Goal: Information Seeking & Learning: Learn about a topic

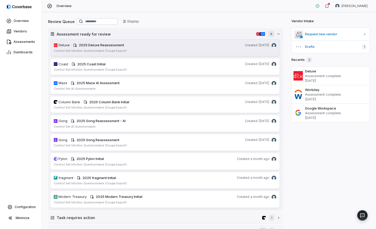
click at [62, 46] on span "Deluxe" at bounding box center [64, 45] width 11 height 5
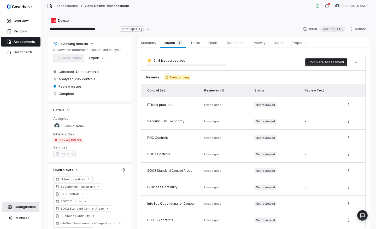
click at [24, 205] on span "Configuration" at bounding box center [25, 207] width 21 height 4
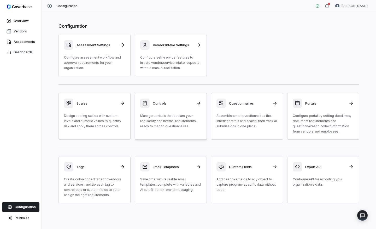
click at [156, 108] on div "Controls Manage controls that declare your regulatory and internal requirements…" at bounding box center [170, 113] width 61 height 30
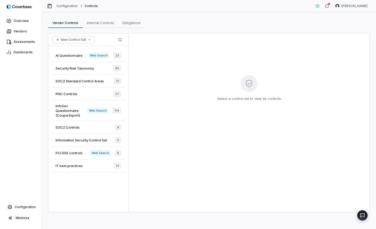
click at [78, 109] on span "InfoSec Questionnaire (Coupa Export)" at bounding box center [72, 110] width 32 height 14
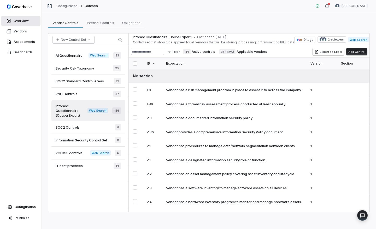
click at [29, 19] on link "Overview" at bounding box center [20, 20] width 39 height 9
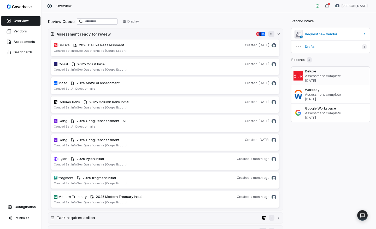
click at [337, 73] on p "Assessment complete" at bounding box center [336, 75] width 63 height 5
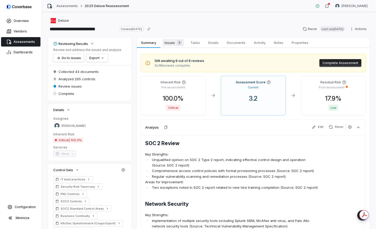
click at [174, 45] on span "Issues 8" at bounding box center [173, 42] width 22 height 7
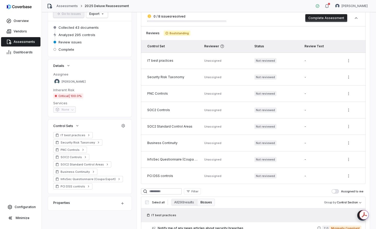
scroll to position [199, 0]
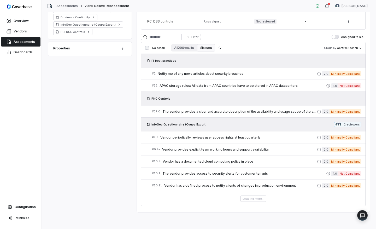
click at [178, 120] on div "InfoSec Questionnaire (Coupa Export) 2 reviewer s" at bounding box center [253, 124] width 225 height 14
click at [173, 124] on span "InfoSec Questionnaire (Coupa Export)" at bounding box center [179, 124] width 55 height 4
click at [148, 124] on icon at bounding box center [148, 124] width 2 height 3
click at [253, 195] on div "Loading more..." at bounding box center [253, 198] width 225 height 6
click at [252, 201] on div "Loading more..." at bounding box center [253, 198] width 225 height 6
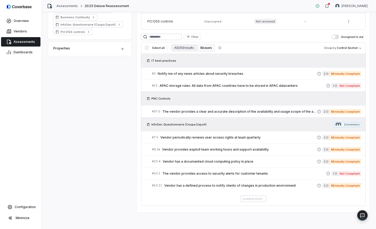
click at [254, 198] on div "Loading more..." at bounding box center [253, 198] width 225 height 6
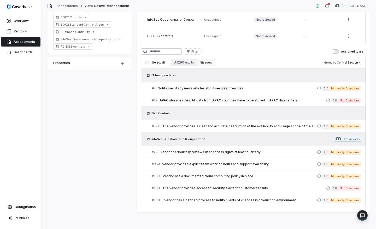
click at [194, 135] on div "InfoSec Questionnaire (Coupa Export) 2 reviewer s" at bounding box center [253, 139] width 225 height 14
drag, startPoint x: 166, startPoint y: 138, endPoint x: 162, endPoint y: 138, distance: 4.2
click at [166, 138] on span "InfoSec Questionnaire (Coupa Export)" at bounding box center [179, 139] width 55 height 4
click at [152, 139] on span "InfoSec Questionnaire (Coupa Export)" at bounding box center [179, 139] width 55 height 4
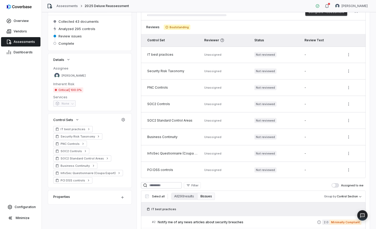
scroll to position [125, 0]
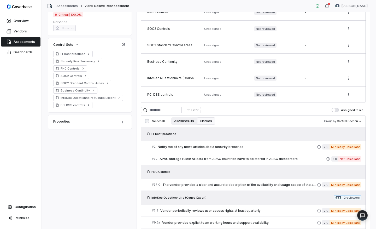
click at [185, 121] on button "All 290 results" at bounding box center [184, 120] width 26 height 7
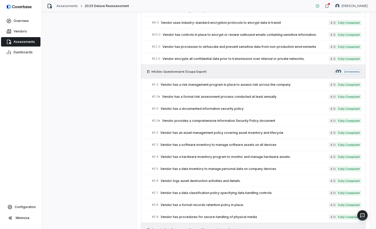
scroll to position [870, 0]
click at [174, 71] on span "InfoSec Questionnaire (Coupa Export)" at bounding box center [179, 71] width 55 height 4
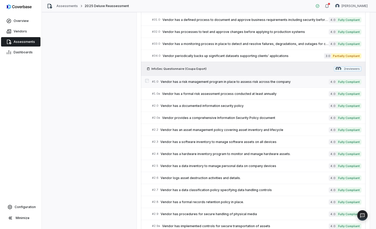
scroll to position [1261, 0]
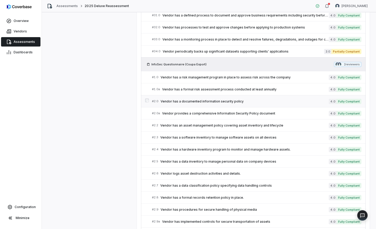
click at [207, 100] on span "Vendor has a documented information security policy" at bounding box center [245, 101] width 168 height 4
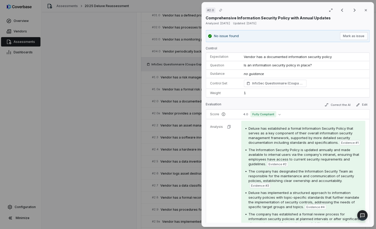
click at [28, 143] on div "# 2.0 Result 18 of 150 Close Comprehensive Information Security Policy with Ann…" at bounding box center [188, 114] width 376 height 229
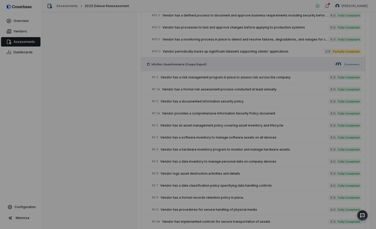
click at [84, 129] on div at bounding box center [188, 114] width 376 height 229
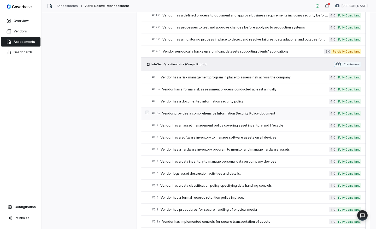
click at [259, 118] on link "# 2.0a Vendor provides a comprehensive Information Security Policy document 4.0…" at bounding box center [256, 113] width 209 height 12
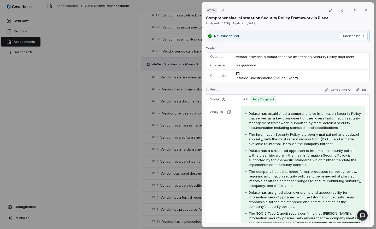
click at [126, 132] on div "# 2.0a Result 25 of 150 Close Comprehensive Information Security Policy Framewo…" at bounding box center [188, 114] width 376 height 229
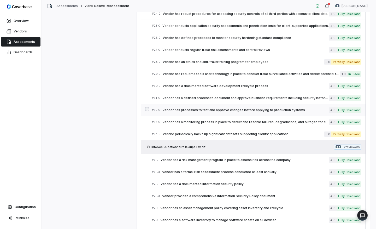
scroll to position [1176, 0]
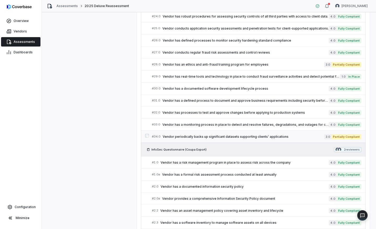
click at [235, 137] on span "Vendor periodically backs up significant datasets supporting clients' applicati…" at bounding box center [243, 137] width 161 height 4
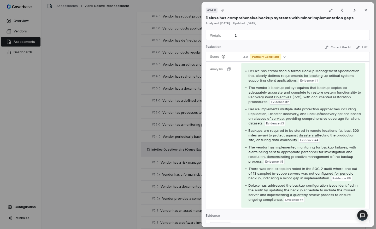
scroll to position [68, 0]
click at [275, 59] on span "Partially Compliant" at bounding box center [265, 57] width 31 height 6
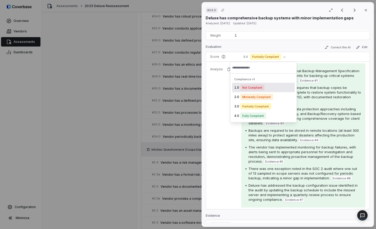
click at [351, 100] on div "The vendor's backup policy requires that backup copies be adequately accurate a…" at bounding box center [305, 94] width 113 height 19
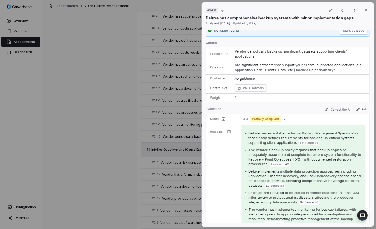
scroll to position [6, 0]
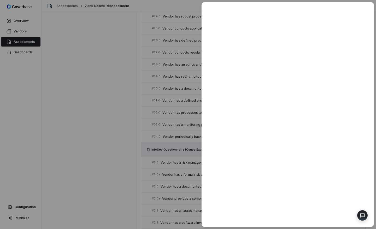
click at [133, 120] on div at bounding box center [188, 114] width 376 height 229
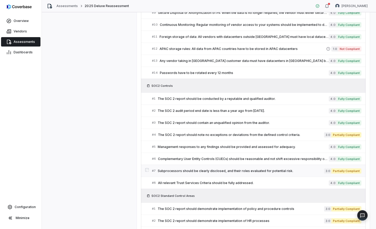
scroll to position [376, 0]
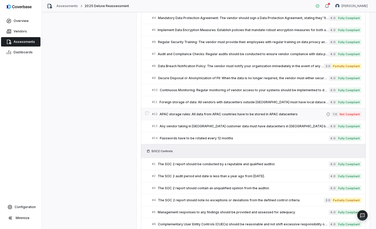
click at [229, 113] on span "APAC storage rules: All data from APAC countries have to be stored in APAC data…" at bounding box center [243, 114] width 167 height 4
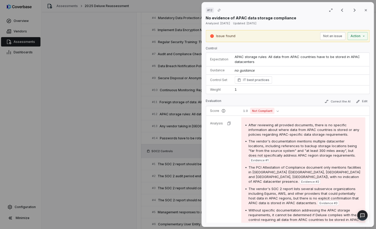
click at [142, 115] on div "# 12 Result 68 of 150 Close No evidence of APAC data storage compliance Analyze…" at bounding box center [188, 114] width 376 height 229
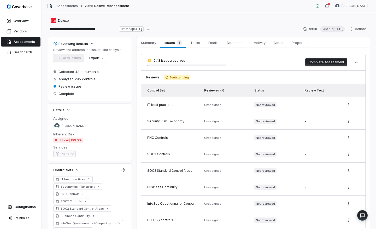
click at [55, 4] on div "Assessments 2025 Deluxe Reassessment" at bounding box center [88, 5] width 82 height 5
click at [60, 8] on link "Assessments" at bounding box center [66, 6] width 21 height 4
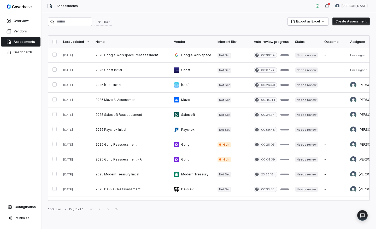
scroll to position [55, 0]
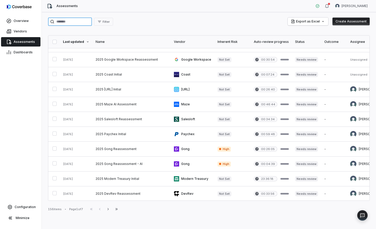
click at [79, 25] on input "search" at bounding box center [70, 22] width 44 height 8
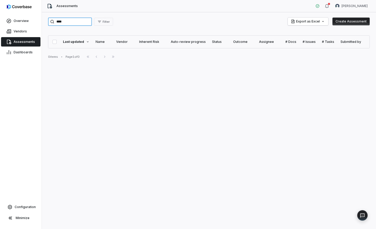
click at [74, 21] on input "****" at bounding box center [70, 22] width 44 height 8
type input "******"
click at [13, 29] on link "Vendors" at bounding box center [20, 31] width 39 height 9
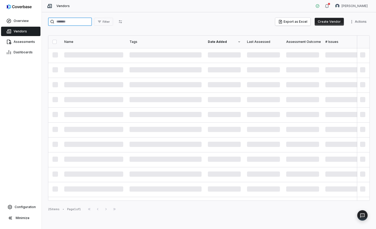
click at [90, 22] on input "search" at bounding box center [70, 22] width 44 height 8
type input "****"
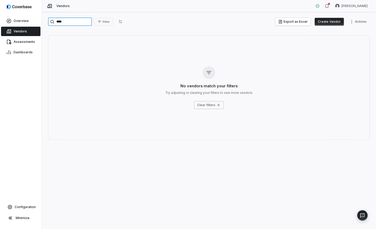
click at [68, 24] on input "****" at bounding box center [70, 22] width 44 height 8
type input "******"
click at [24, 20] on span "Overview" at bounding box center [21, 21] width 15 height 4
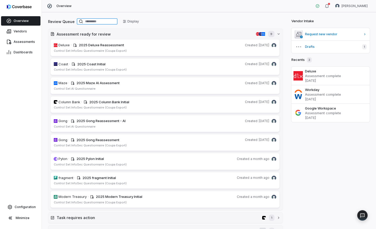
click at [103, 22] on input at bounding box center [97, 21] width 41 height 6
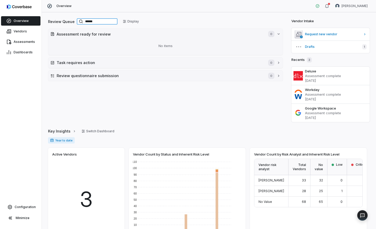
type input "******"
click at [113, 20] on input "******" at bounding box center [97, 21] width 41 height 6
click at [110, 21] on input "******" at bounding box center [97, 21] width 41 height 6
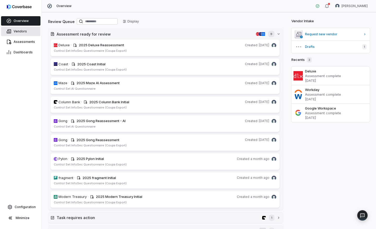
click at [31, 29] on link "Vendors" at bounding box center [20, 31] width 39 height 9
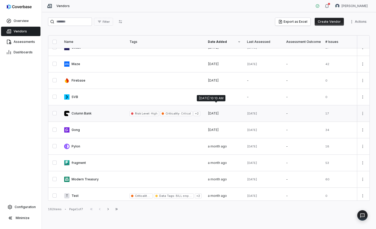
scroll to position [34, 0]
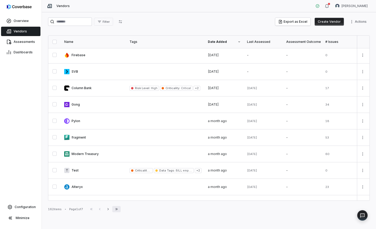
click at [119, 208] on icon "button" at bounding box center [116, 209] width 4 height 4
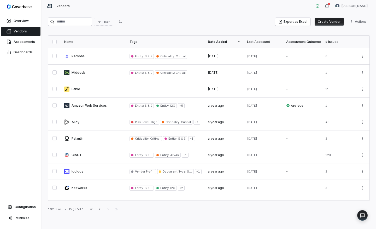
click at [72, 42] on div "Name" at bounding box center [93, 42] width 59 height 4
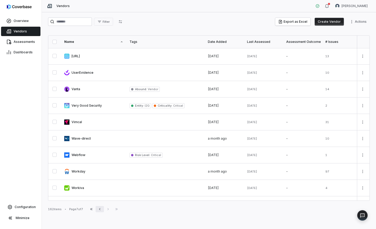
click at [102, 208] on icon "button" at bounding box center [100, 209] width 4 height 4
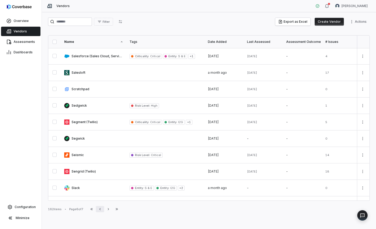
click at [99, 208] on button "Previous" at bounding box center [100, 209] width 8 height 6
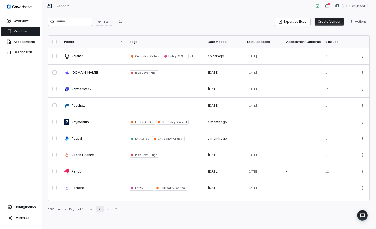
click at [99, 208] on button "Previous" at bounding box center [100, 209] width 8 height 6
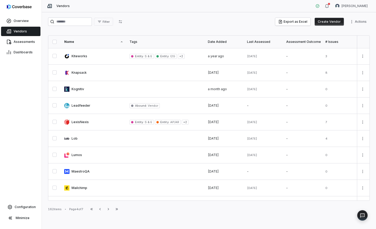
click at [101, 213] on div "Filter Export as Excel Create Vendor Actions Name Tags Date Added Last Assessed…" at bounding box center [209, 120] width 334 height 217
click at [102, 209] on icon "button" at bounding box center [100, 209] width 4 height 4
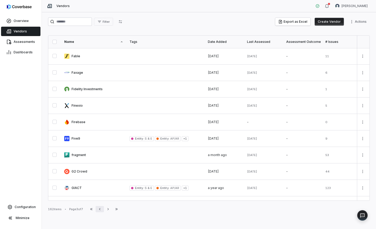
click at [100, 209] on icon "button" at bounding box center [99, 209] width 1 height 2
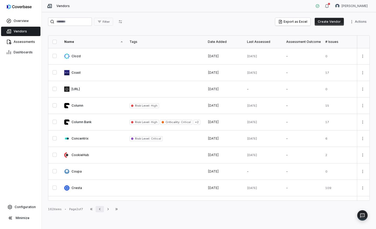
click at [100, 209] on icon "button" at bounding box center [99, 209] width 1 height 2
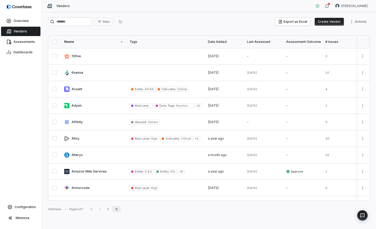
click at [118, 209] on icon "button" at bounding box center [116, 209] width 2 height 2
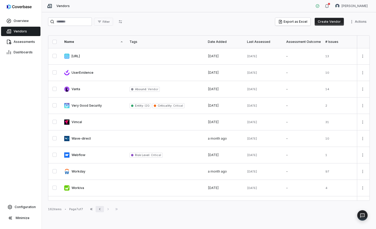
click at [98, 207] on button "Previous" at bounding box center [100, 209] width 8 height 6
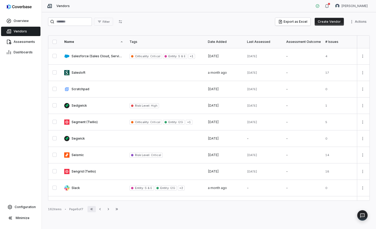
click at [95, 208] on button "First Page" at bounding box center [92, 209] width 8 height 6
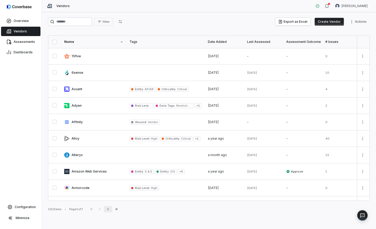
click at [110, 210] on icon "button" at bounding box center [108, 209] width 4 height 4
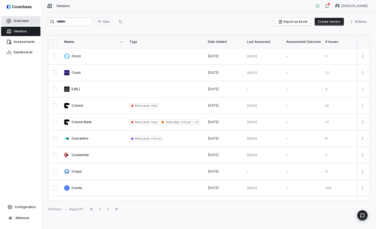
click at [15, 21] on span "Overview" at bounding box center [21, 21] width 15 height 4
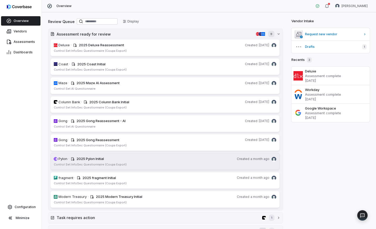
click at [131, 157] on div "2025 Pylon Initial" at bounding box center [156, 158] width 158 height 5
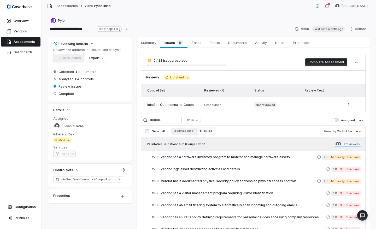
click at [207, 105] on span "Unassigned" at bounding box center [212, 105] width 17 height 4
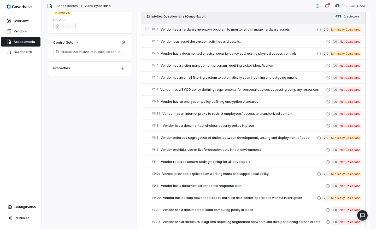
scroll to position [176, 0]
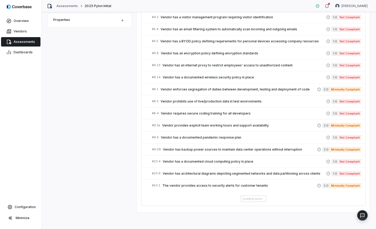
click at [251, 198] on div "Loading more..." at bounding box center [253, 198] width 225 height 6
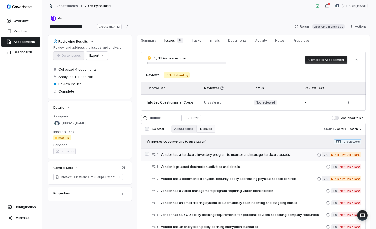
scroll to position [0, 0]
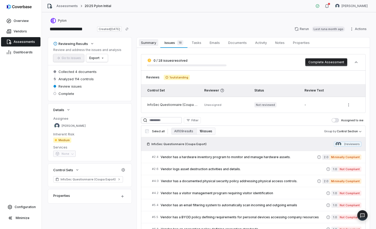
click at [142, 41] on span "Summary" at bounding box center [148, 42] width 19 height 7
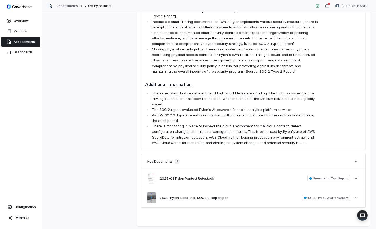
scroll to position [1, 0]
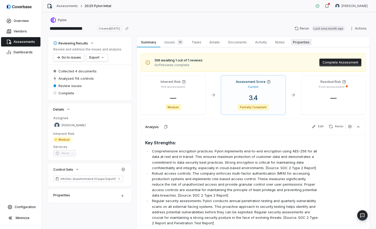
click at [305, 42] on span "Properties" at bounding box center [301, 42] width 21 height 7
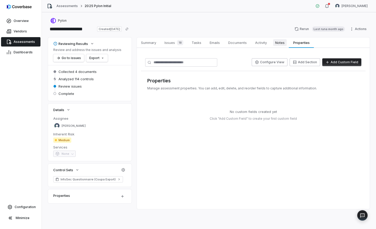
click at [284, 45] on span "Notes" at bounding box center [280, 42] width 14 height 7
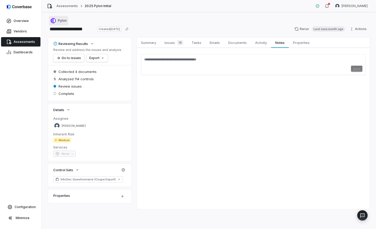
click at [63, 22] on span "Pylon" at bounding box center [62, 21] width 9 height 4
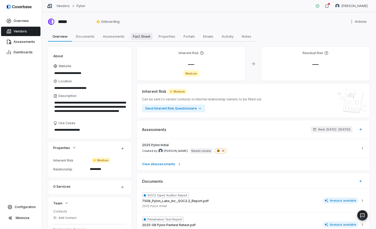
click at [146, 38] on span "Fact Sheet" at bounding box center [142, 36] width 22 height 7
type textarea "*"
